Goal: Information Seeking & Learning: Understand process/instructions

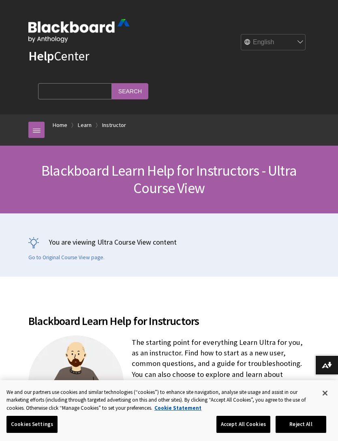
scroll to position [967, 0]
select select "/ar-sa/Learn/Instructor/Ultra"
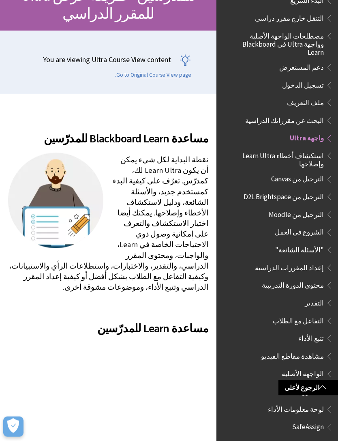
scroll to position [129, 0]
click at [321, 438] on span "الطالب" at bounding box center [313, 443] width 21 height 11
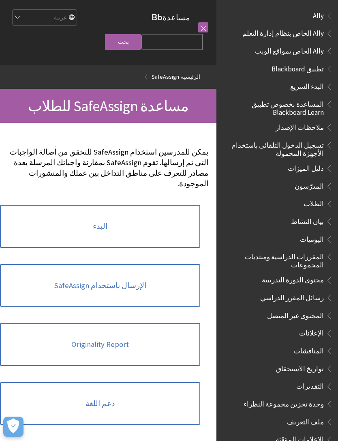
scroll to position [392, 0]
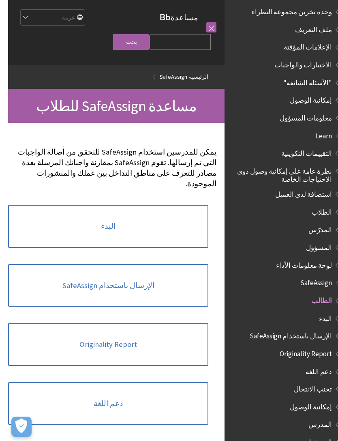
click at [158, 224] on link "البدء" at bounding box center [100, 226] width 200 height 43
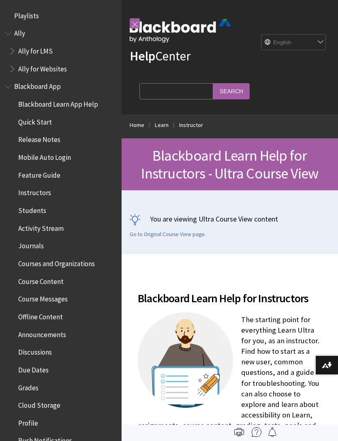
scroll to position [967, 0]
